Goal: Information Seeking & Learning: Learn about a topic

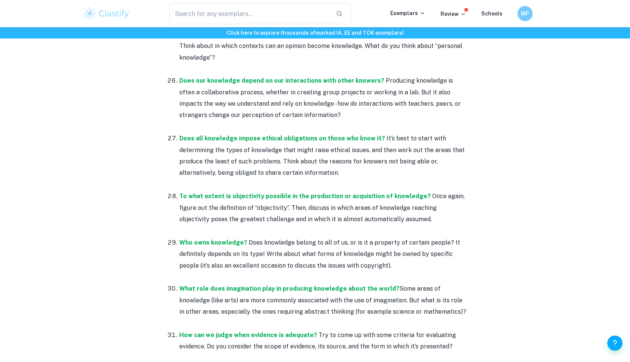
scroll to position [1827, 0]
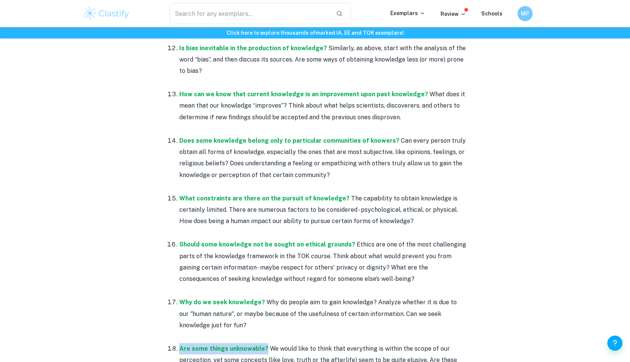
scroll to position [1092, 0]
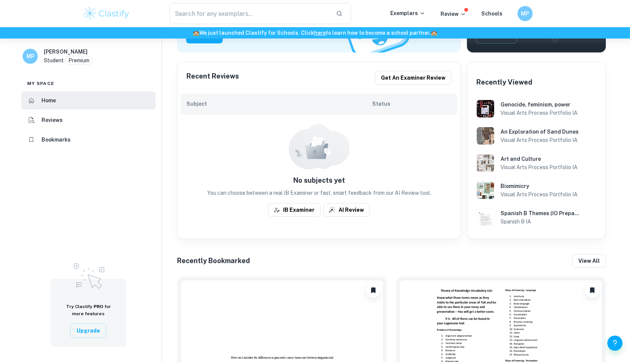
scroll to position [139, 0]
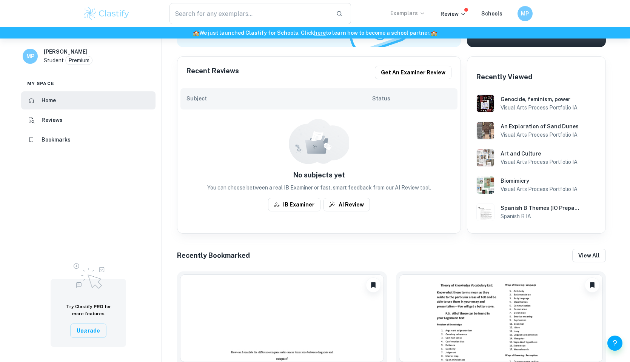
click at [415, 12] on p "Exemplars" at bounding box center [407, 13] width 35 height 8
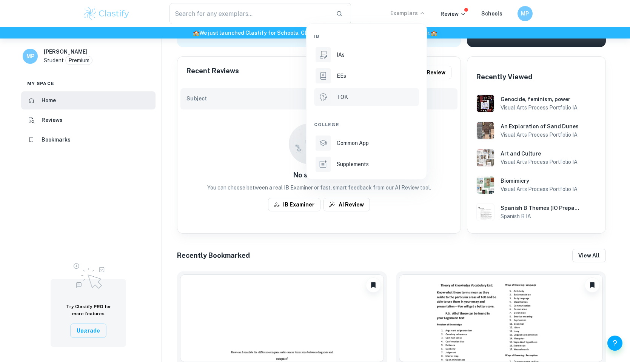
click at [356, 95] on div "TOK" at bounding box center [377, 97] width 81 height 8
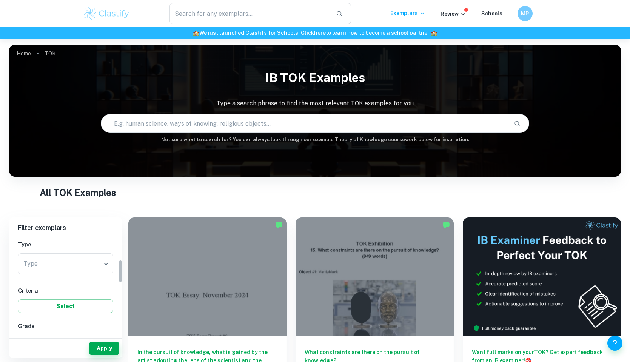
scroll to position [88, 0]
click at [78, 264] on body "We value your privacy We use cookies to enhance your browsing experience, serve…" at bounding box center [315, 219] width 630 height 362
click at [70, 282] on li "Exhibition" at bounding box center [65, 282] width 95 height 14
type input "Exhibition"
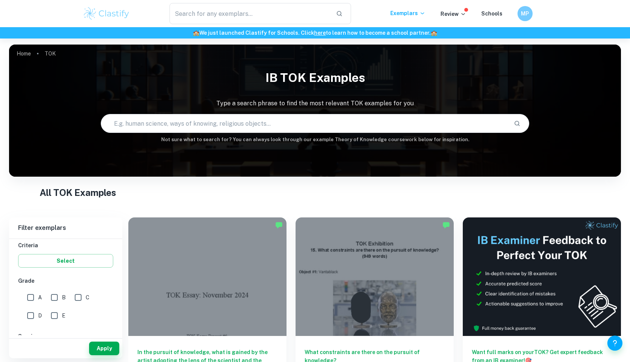
click at [37, 298] on input "A" at bounding box center [30, 297] width 15 height 15
checkbox input "true"
click at [52, 264] on button "Select" at bounding box center [65, 261] width 95 height 14
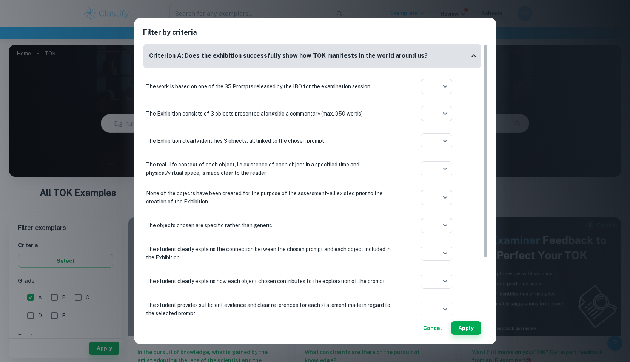
click at [547, 121] on div "Filter by criteria Criterion A: Does the exhibition successfully show how TOK m…" at bounding box center [315, 181] width 630 height 362
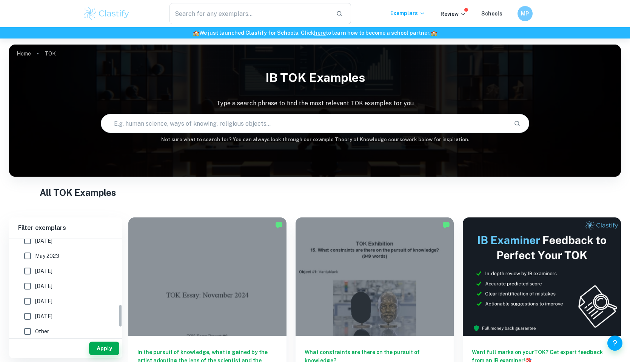
scroll to position [304, 0]
click at [96, 349] on button "Apply" at bounding box center [104, 348] width 30 height 14
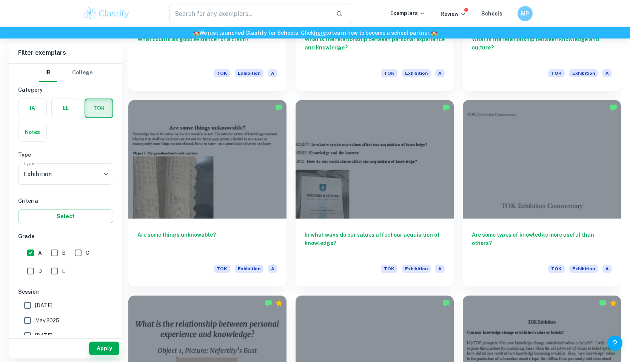
scroll to position [751, 0]
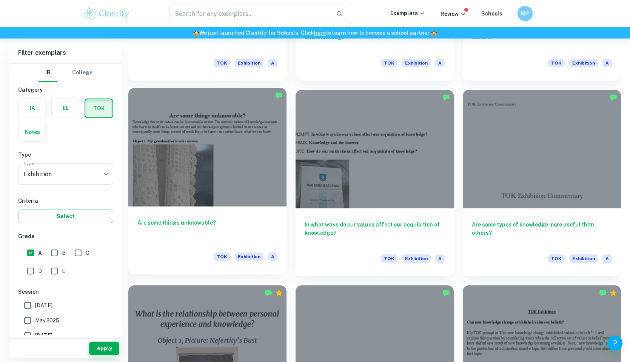
click at [209, 177] on div at bounding box center [207, 147] width 158 height 118
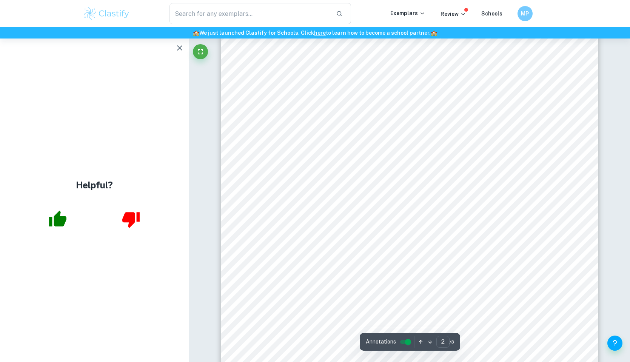
scroll to position [134, 0]
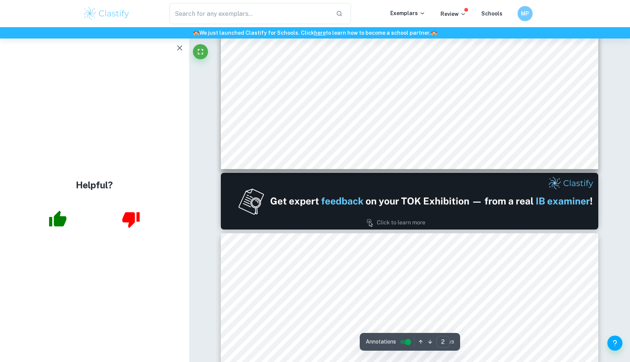
type input "1"
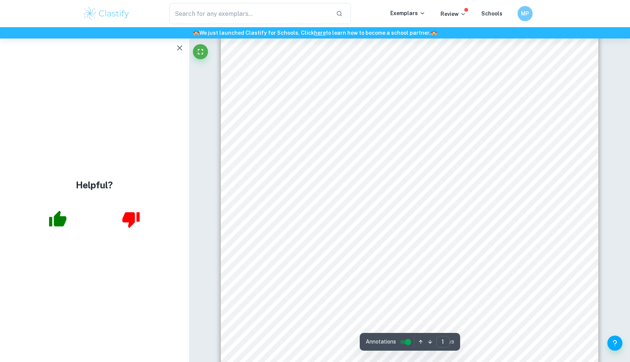
scroll to position [0, 0]
